Goal: Task Accomplishment & Management: Manage account settings

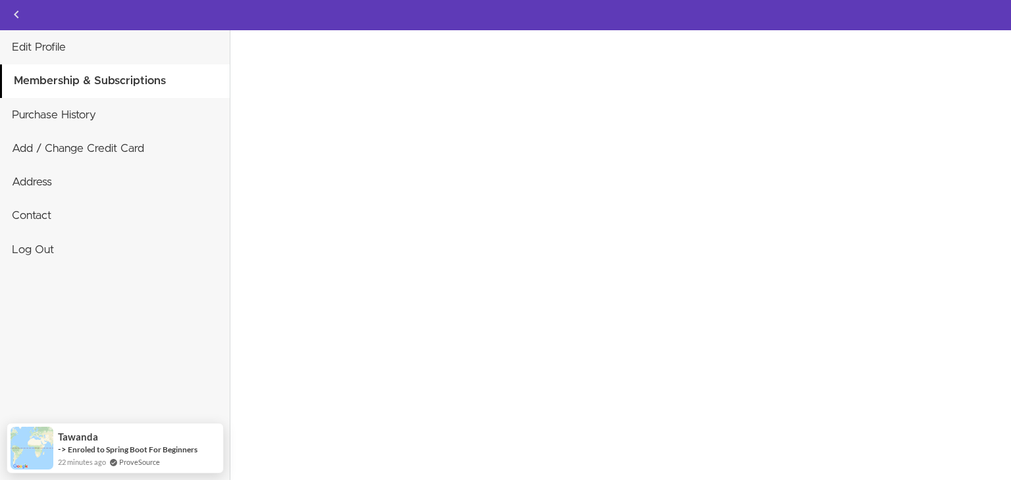
click at [436, 53] on div "Invalid card number We could not establish a correct country for tax purposes. …" at bounding box center [620, 255] width 780 height 450
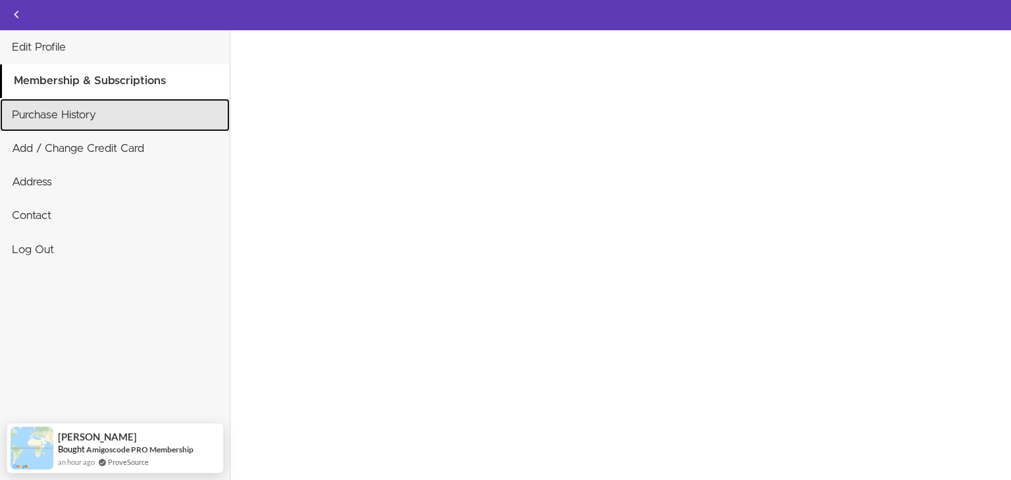
click at [108, 116] on link "Purchase History" at bounding box center [115, 115] width 230 height 33
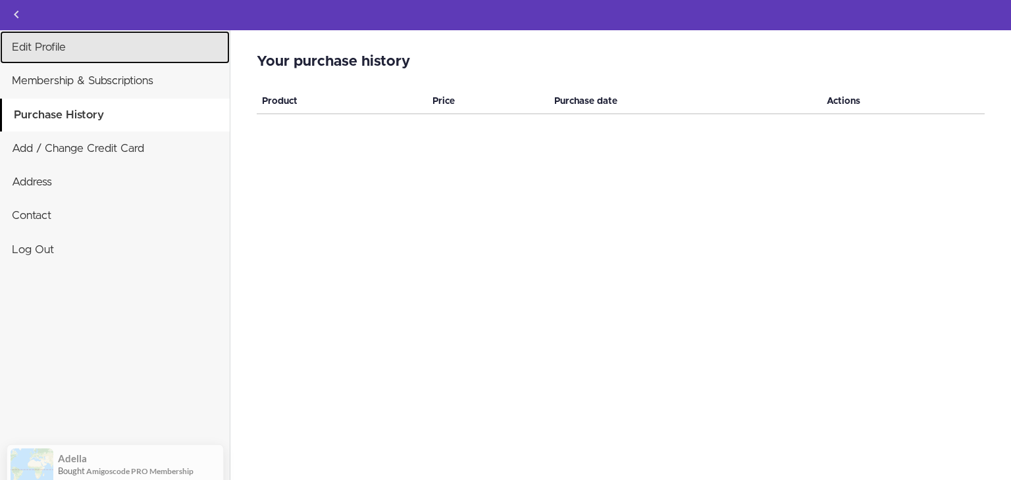
click at [101, 50] on link "Edit Profile" at bounding box center [115, 47] width 230 height 33
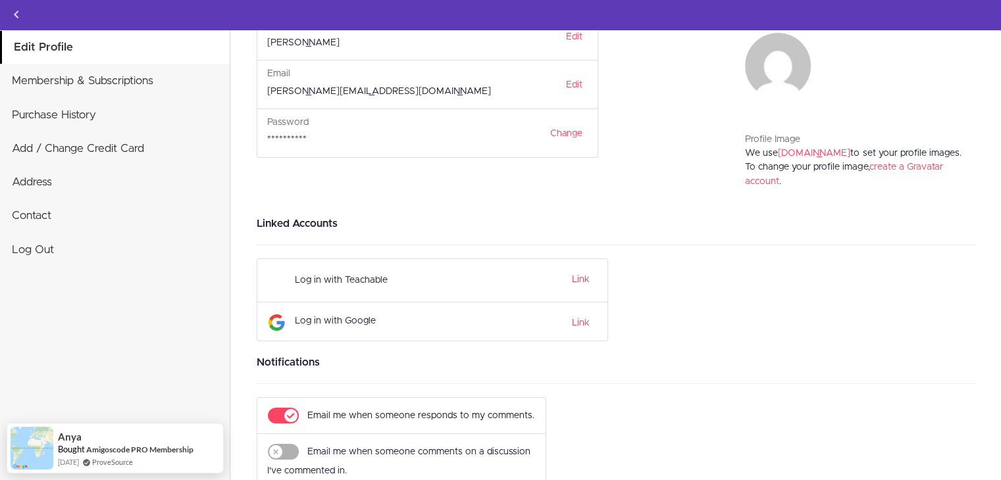
scroll to position [177, 0]
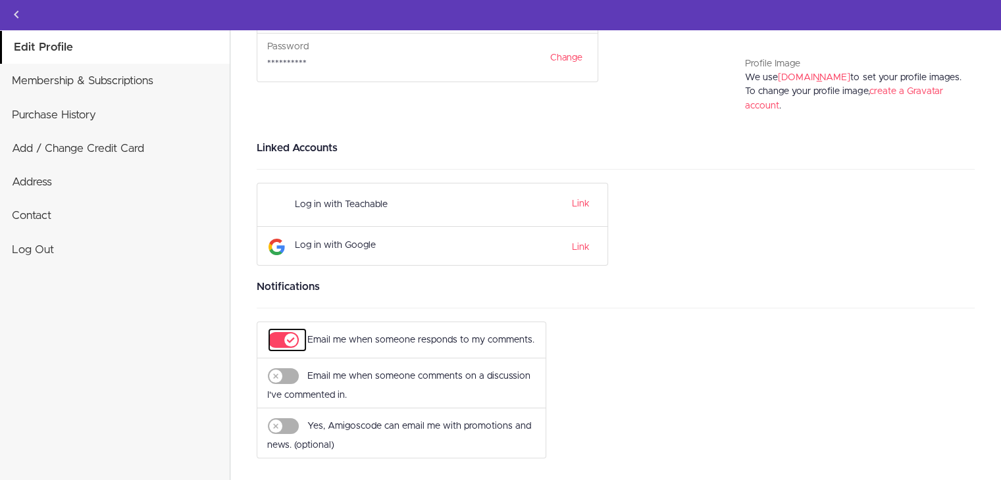
click at [280, 332] on icon "submit" at bounding box center [283, 340] width 31 height 16
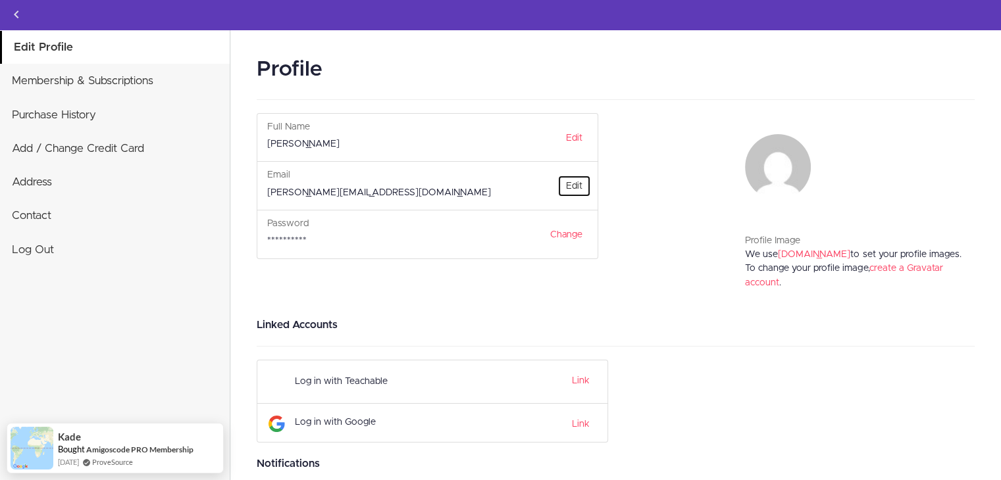
click at [575, 182] on link "Edit" at bounding box center [574, 186] width 34 height 22
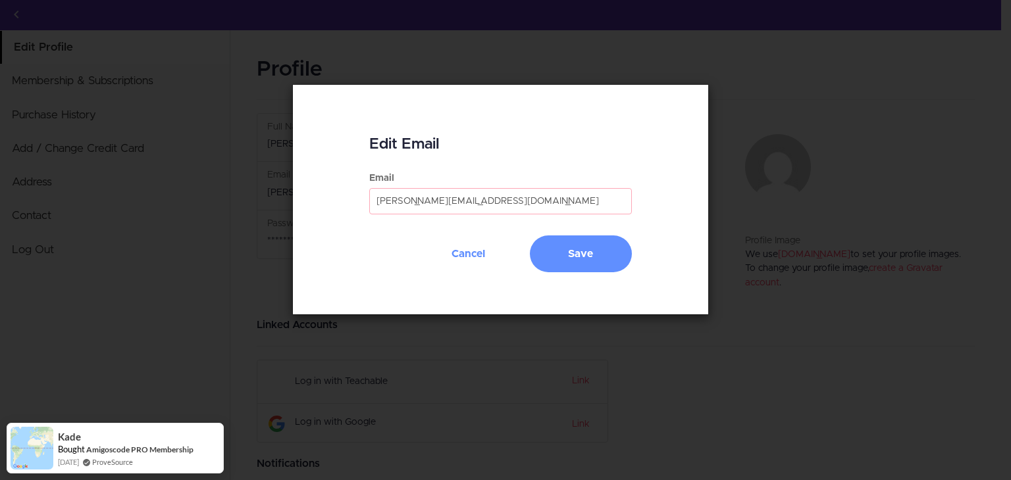
click at [471, 204] on input "omar.bouhdida@sesame.com.tn" at bounding box center [500, 201] width 262 height 26
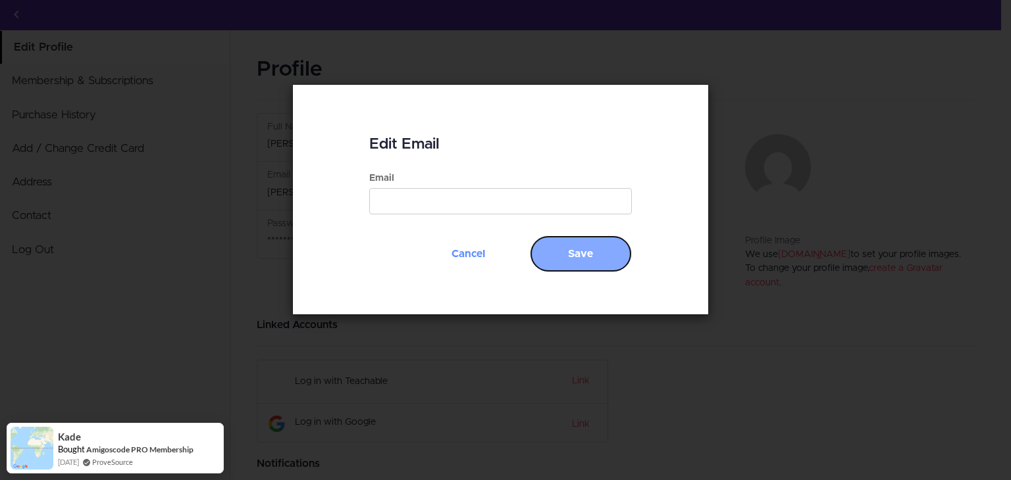
click at [605, 251] on button "Save" at bounding box center [581, 254] width 102 height 37
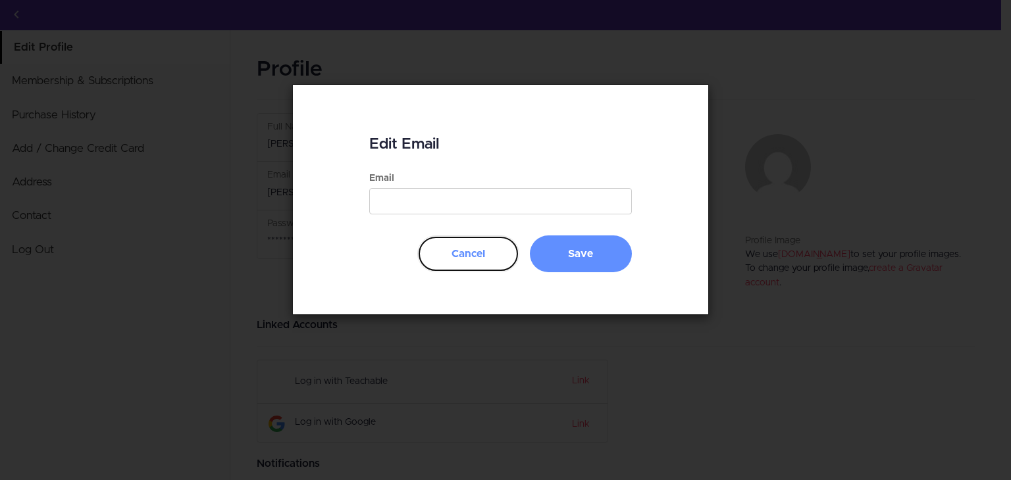
click at [455, 255] on button "Cancel" at bounding box center [468, 254] width 102 height 37
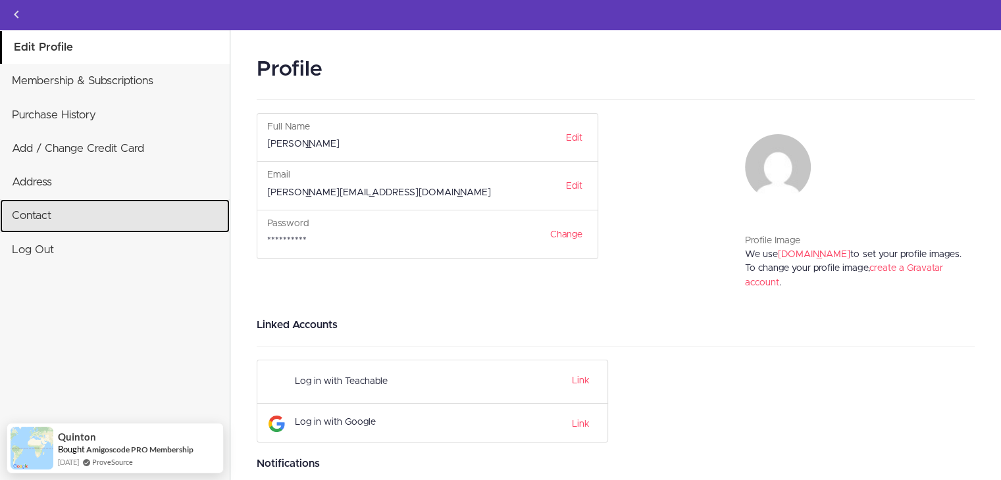
click at [38, 218] on link "Contact" at bounding box center [115, 215] width 230 height 33
